Goal: Obtain resource: Obtain resource

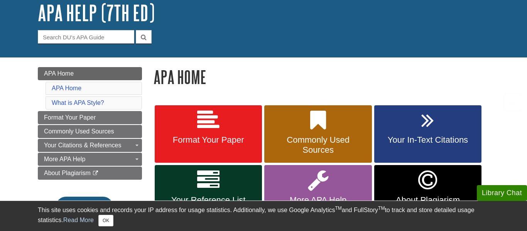
scroll to position [102, 0]
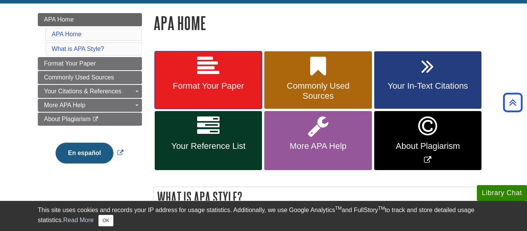
click at [199, 89] on span "Format Your Paper" at bounding box center [209, 86] width 96 height 10
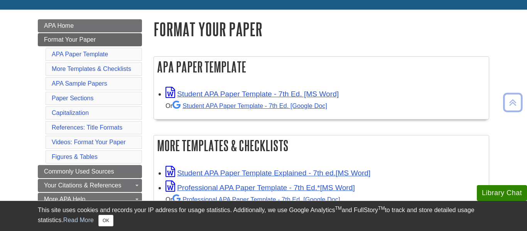
scroll to position [98, 0]
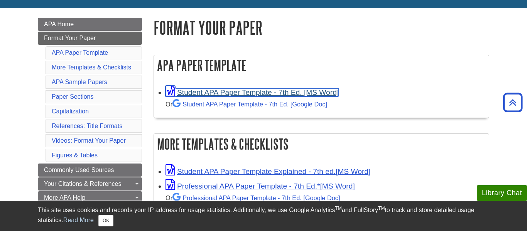
click at [206, 93] on link "Student APA Paper Template - 7th Ed. [MS Word]" at bounding box center [252, 92] width 173 height 8
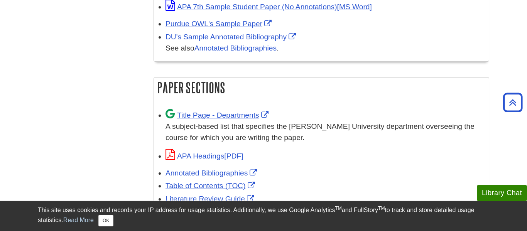
scroll to position [436, 0]
click at [289, 136] on div "A subject-based list that specifies the [PERSON_NAME] University department ove…" at bounding box center [325, 133] width 319 height 22
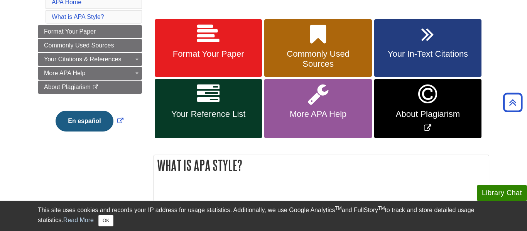
scroll to position [127, 0]
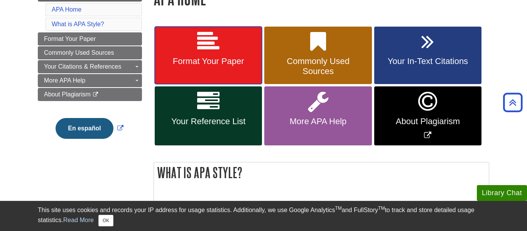
click at [209, 69] on link "Format Your Paper" at bounding box center [208, 56] width 107 height 58
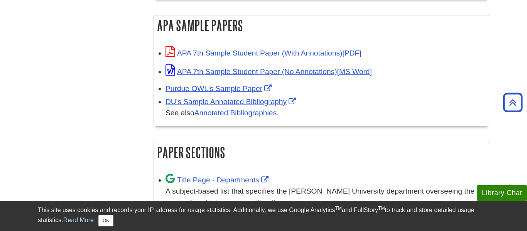
scroll to position [371, 0]
